Goal: Find specific page/section: Find specific page/section

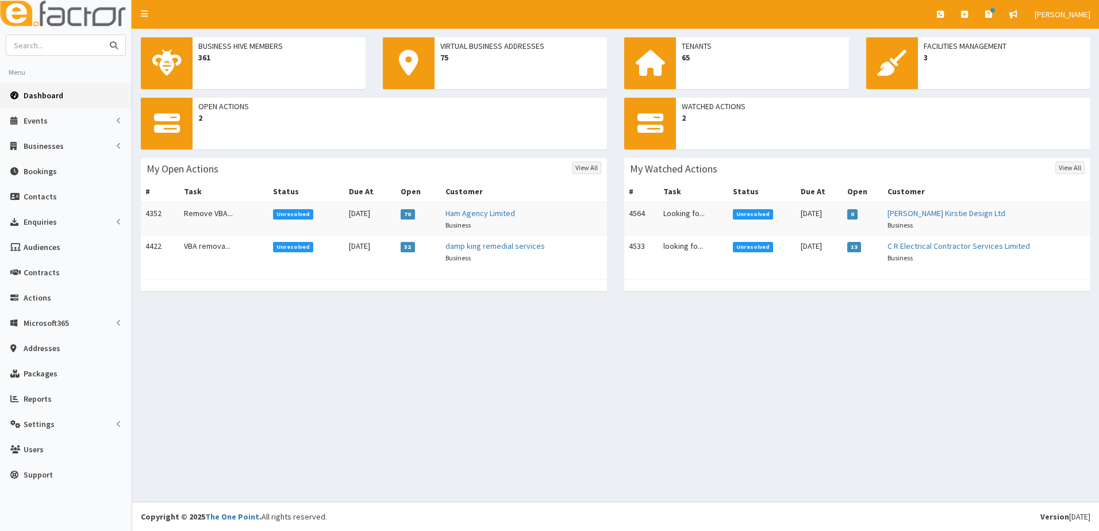
click at [61, 44] on input "text" at bounding box center [54, 45] width 97 height 20
type input "ozlam sit"
click at [102, 35] on button "submit" at bounding box center [113, 45] width 23 height 20
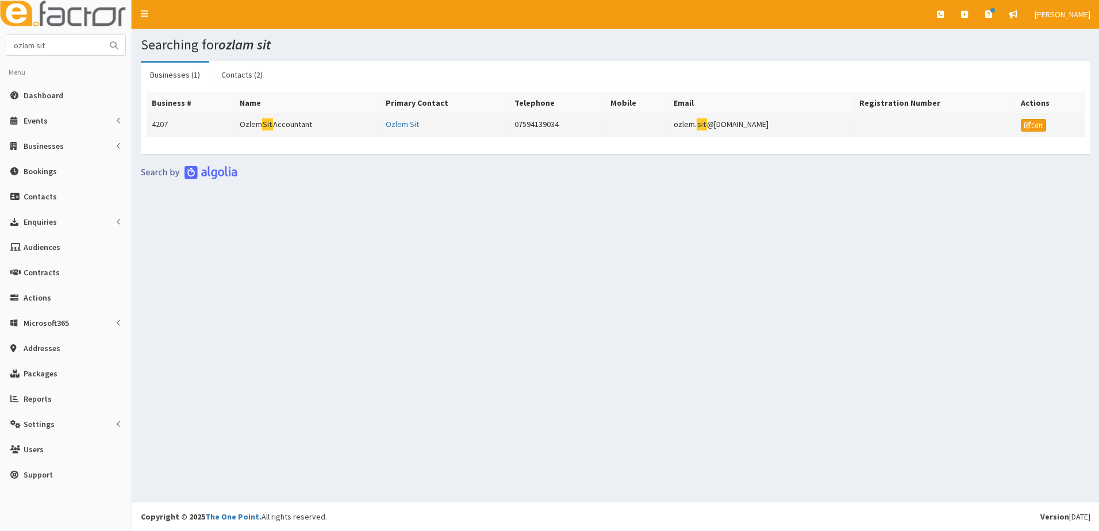
click at [162, 123] on td "4207" at bounding box center [191, 125] width 88 height 23
click at [234, 71] on link "Contacts (2)" at bounding box center [242, 75] width 60 height 24
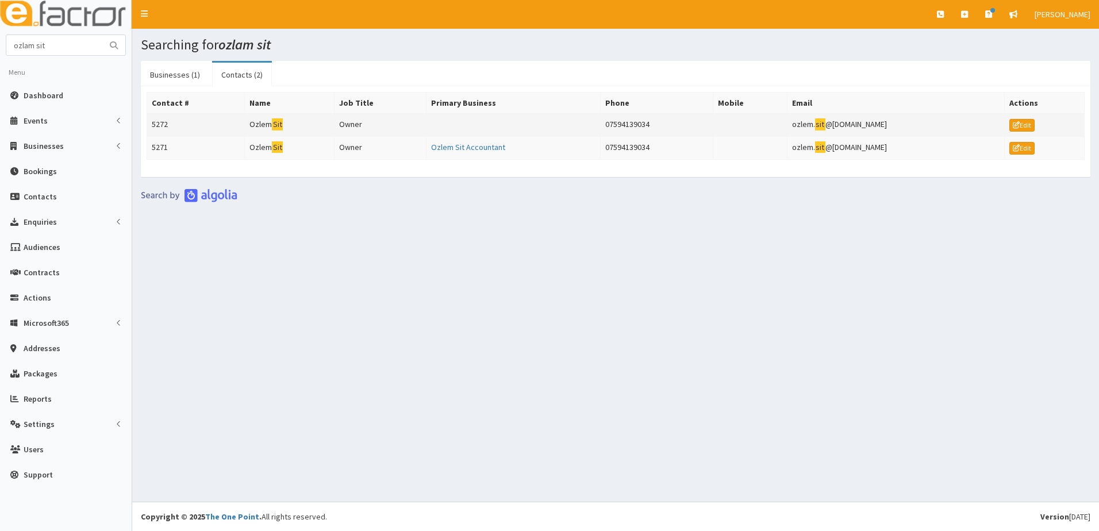
click at [162, 123] on td "5272" at bounding box center [196, 125] width 98 height 23
click at [460, 148] on link "Ozlem Sit Accountant" at bounding box center [468, 147] width 74 height 10
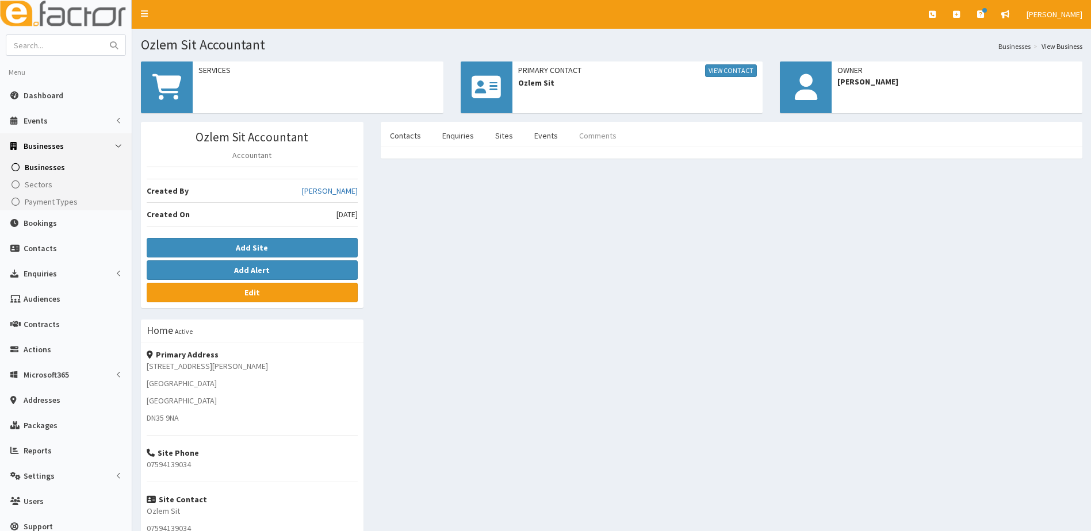
click at [586, 134] on link "Comments" at bounding box center [598, 136] width 56 height 24
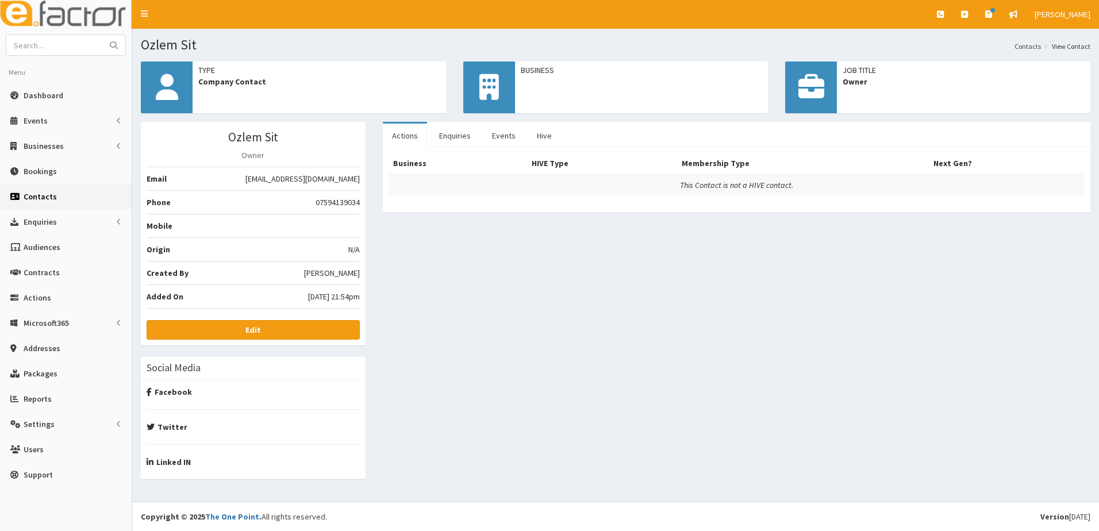
click at [535, 71] on span "Business" at bounding box center [642, 69] width 242 height 11
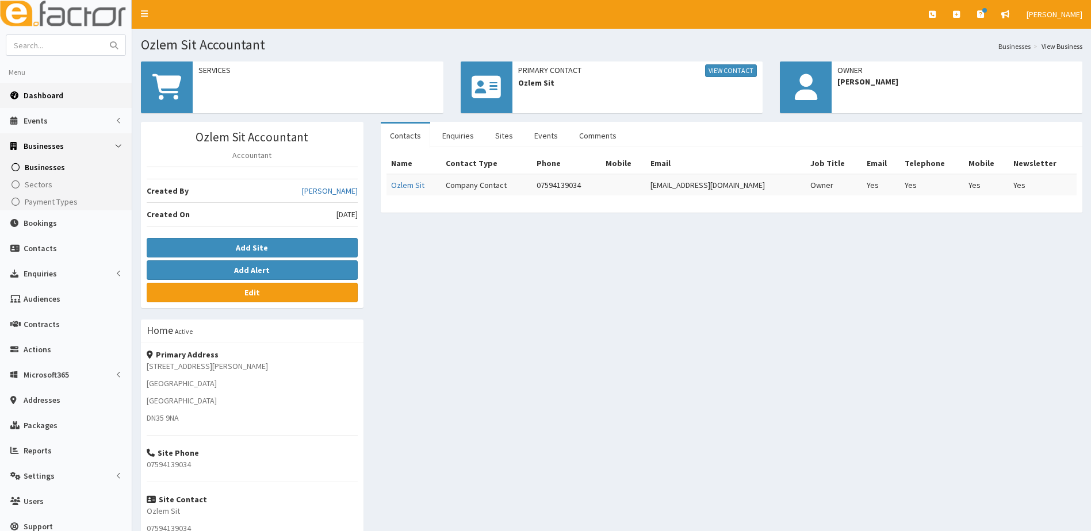
click at [39, 94] on span "Dashboard" at bounding box center [44, 95] width 40 height 10
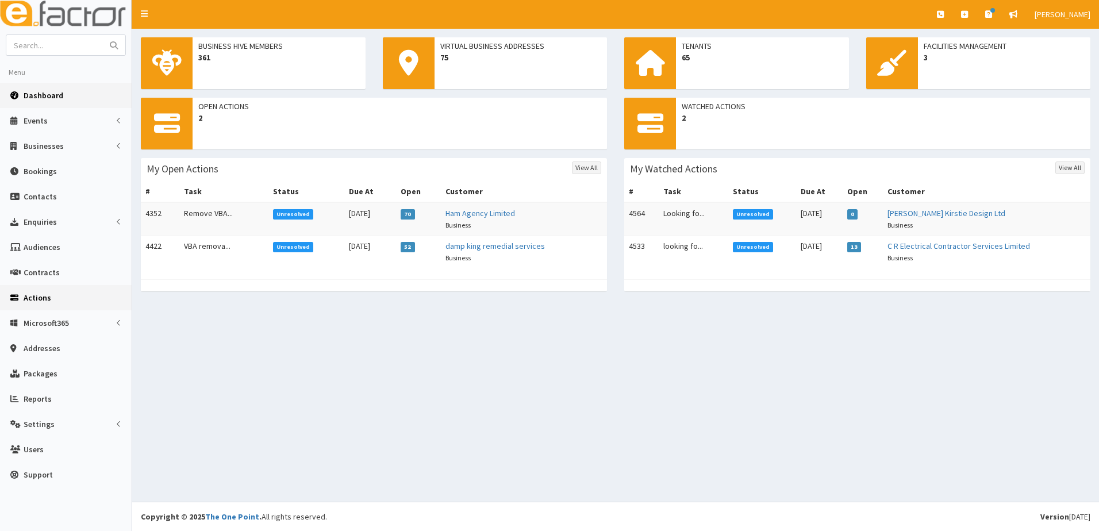
click at [37, 293] on span "Actions" at bounding box center [38, 298] width 28 height 10
